Goal: Information Seeking & Learning: Check status

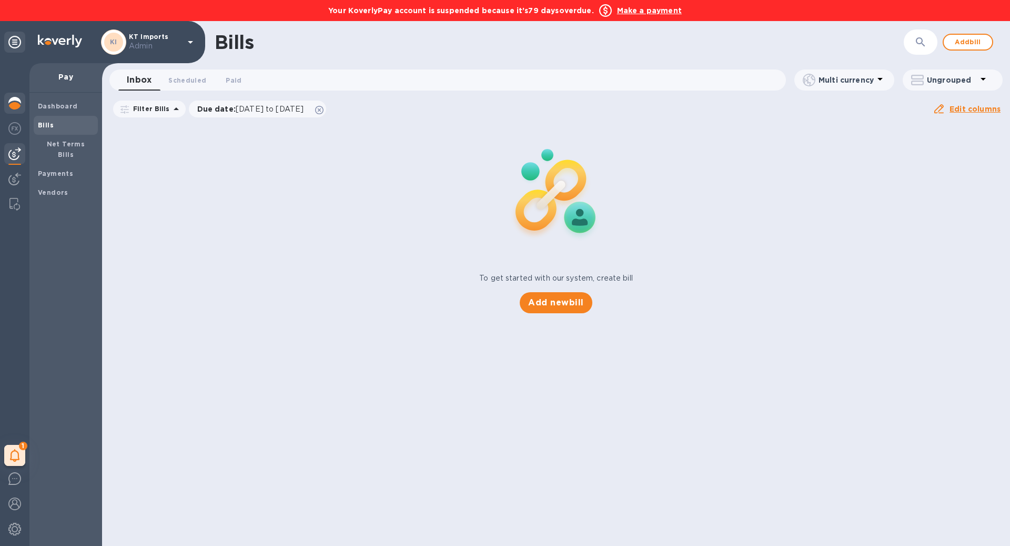
click at [13, 107] on img at bounding box center [14, 103] width 13 height 13
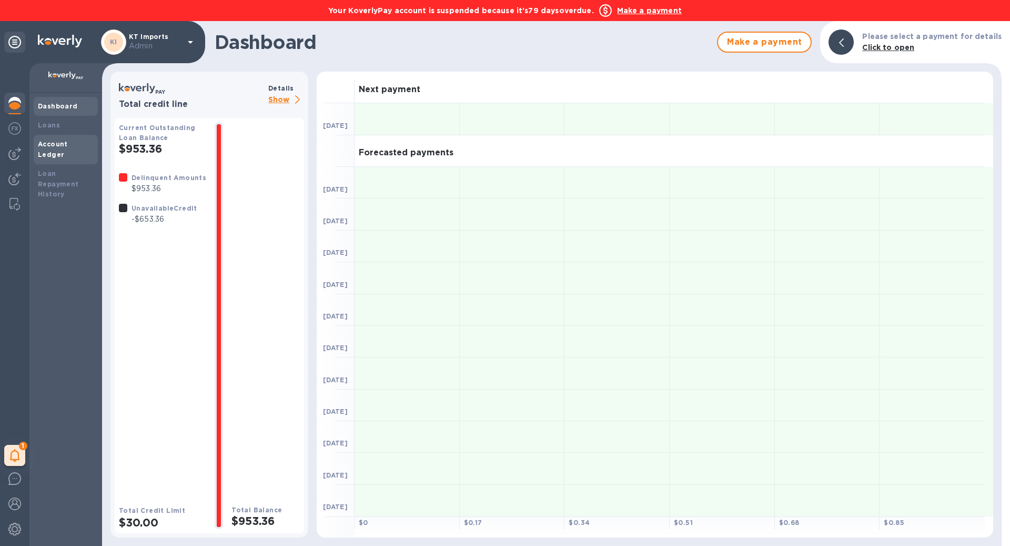
click at [68, 141] on b "Account Ledger" at bounding box center [53, 149] width 30 height 18
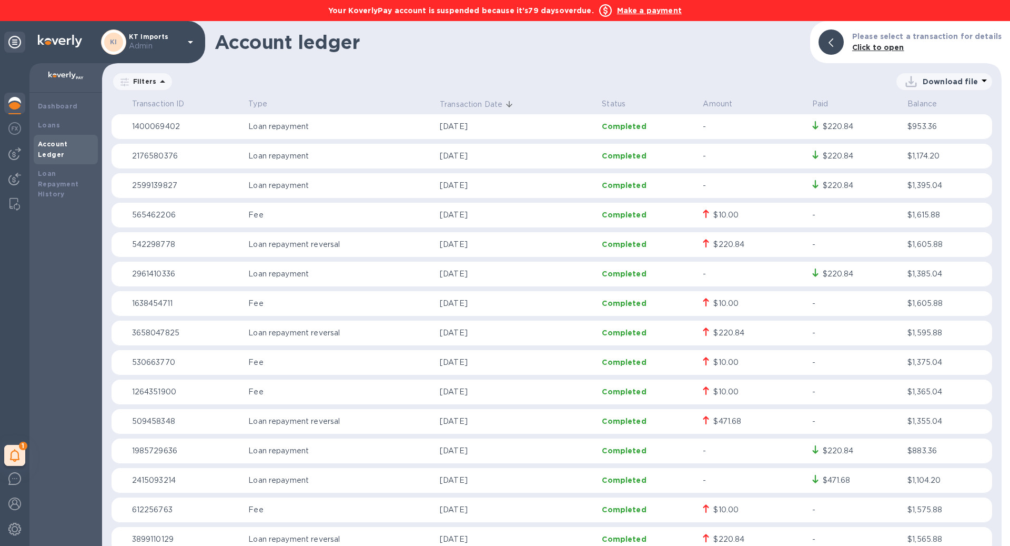
click at [18, 98] on img at bounding box center [14, 103] width 13 height 13
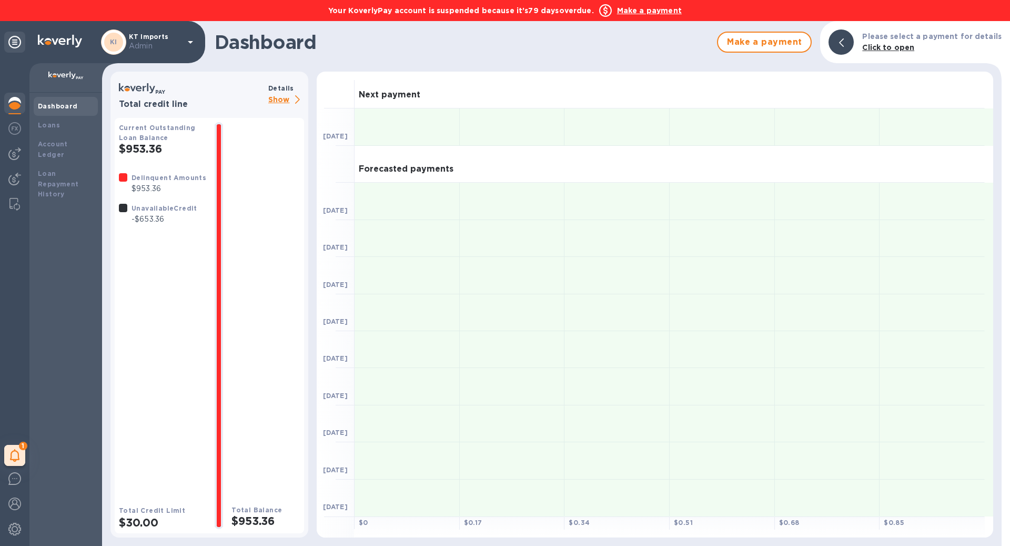
click at [276, 97] on p "Show" at bounding box center [286, 100] width 36 height 13
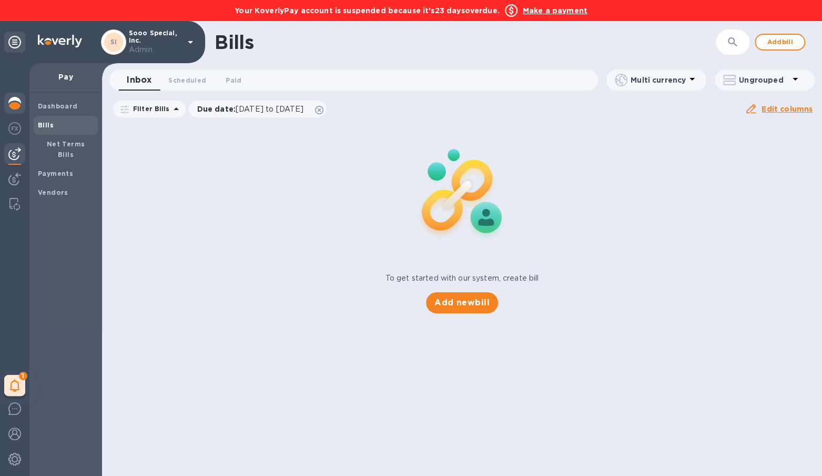
click at [22, 105] on div at bounding box center [14, 104] width 21 height 23
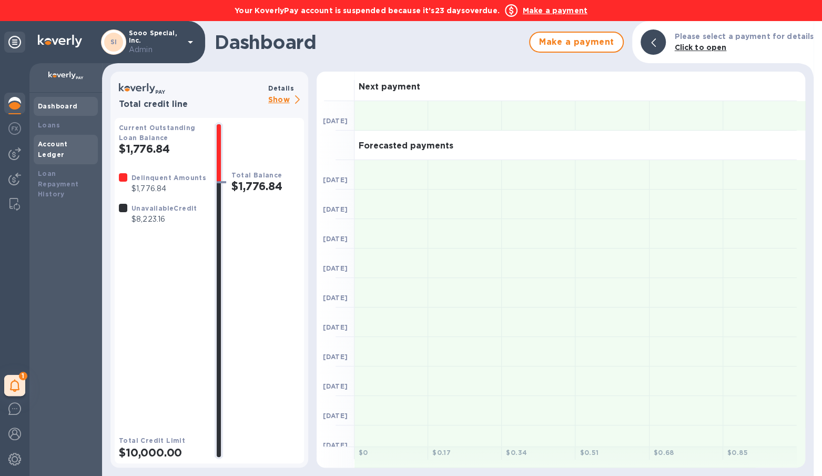
click at [94, 145] on div "Account Ledger" at bounding box center [66, 149] width 64 height 29
